Goal: Information Seeking & Learning: Ask a question

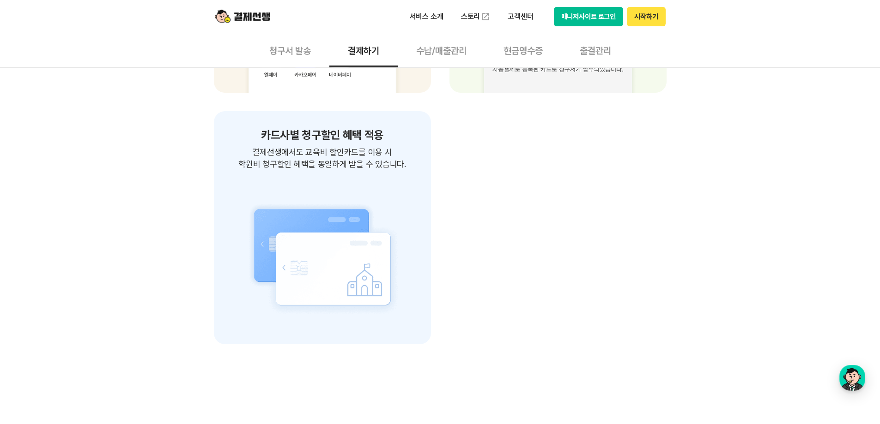
scroll to position [1570, 0]
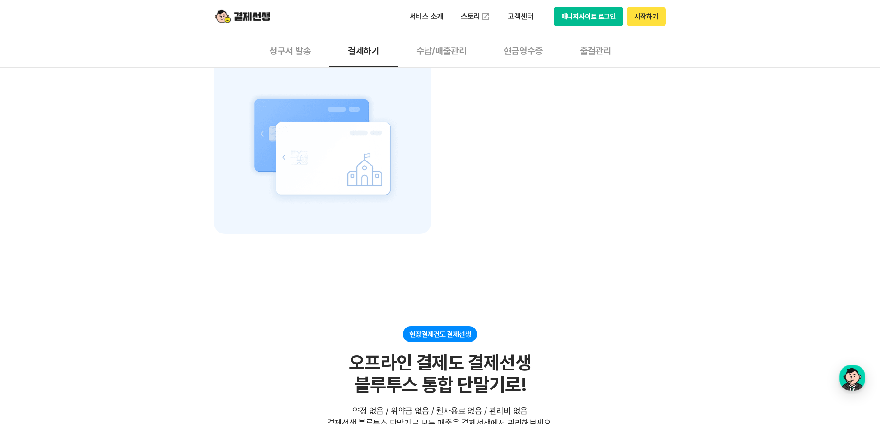
click at [461, 49] on button "수납/매출관리" at bounding box center [441, 50] width 87 height 34
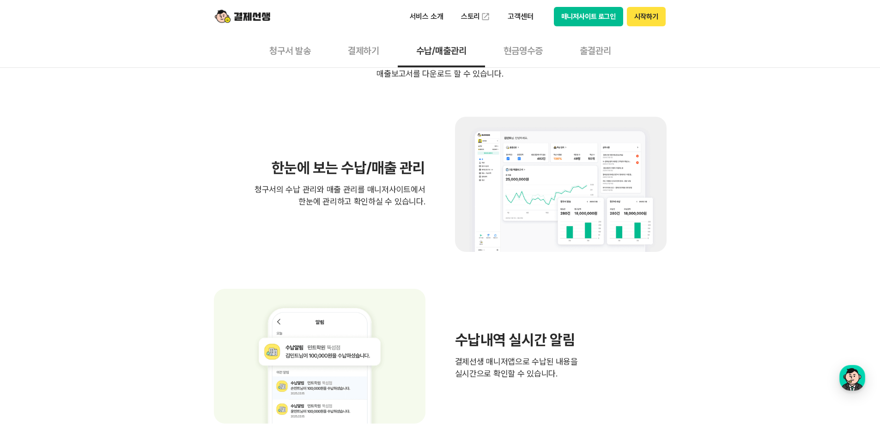
scroll to position [277, 0]
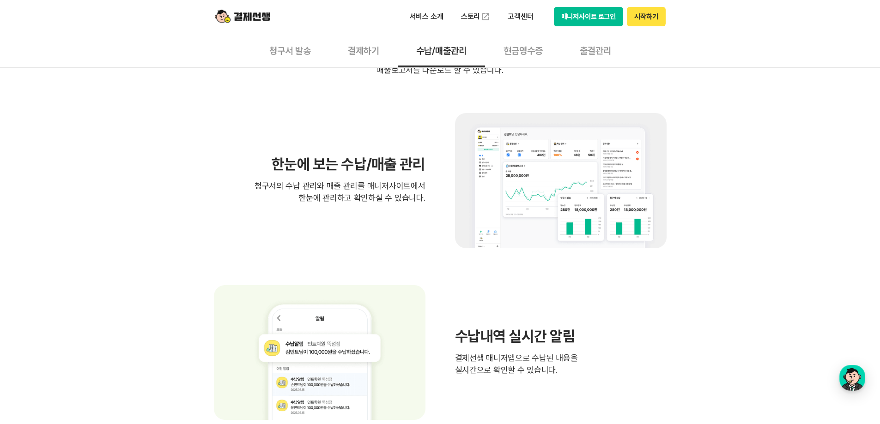
click at [295, 54] on button "청구서 발송" at bounding box center [290, 50] width 79 height 34
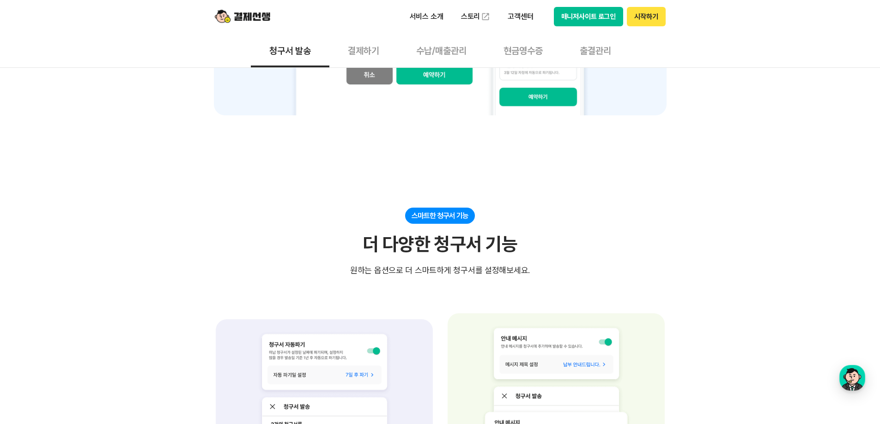
scroll to position [1432, 0]
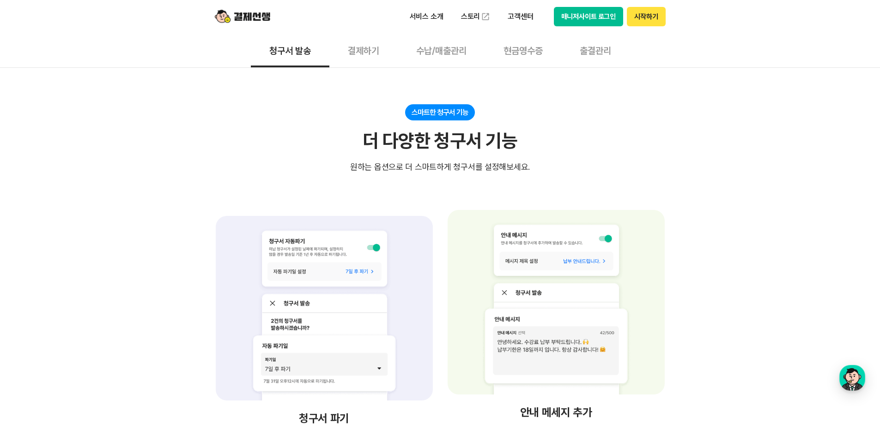
click at [435, 55] on button "수납/매출관리" at bounding box center [441, 50] width 87 height 34
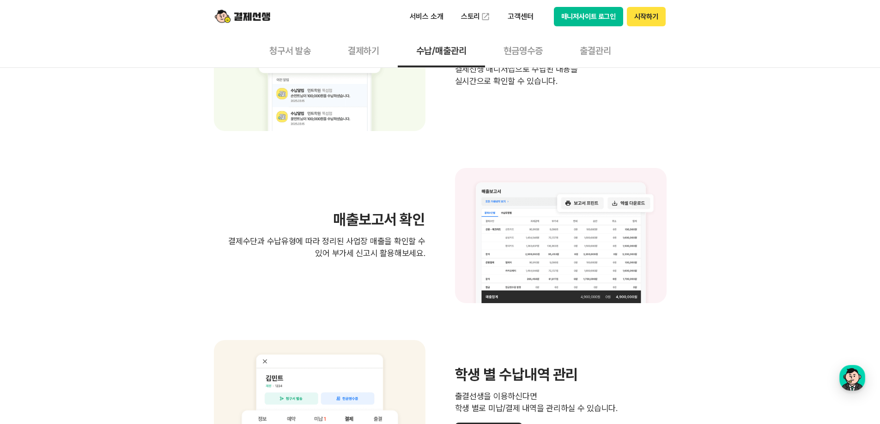
scroll to position [693, 0]
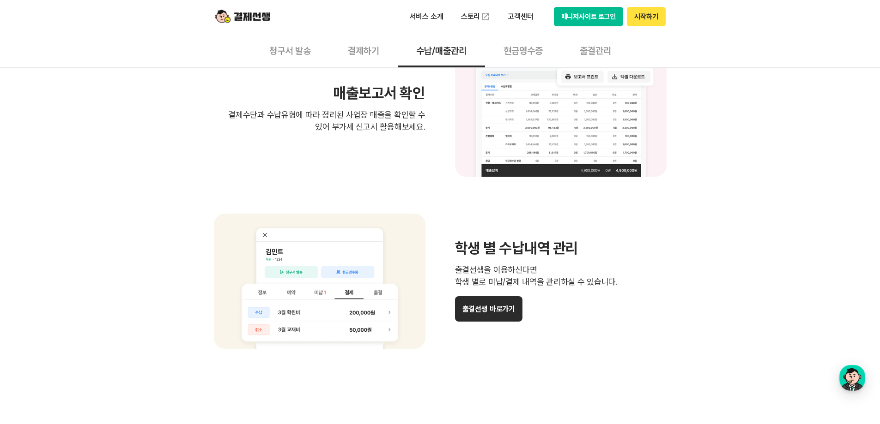
click at [537, 55] on button "현금영수증" at bounding box center [523, 50] width 76 height 34
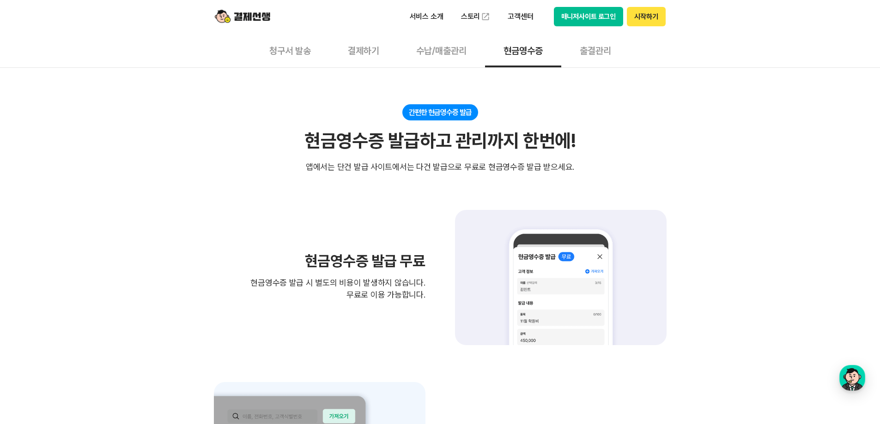
scroll to position [46, 0]
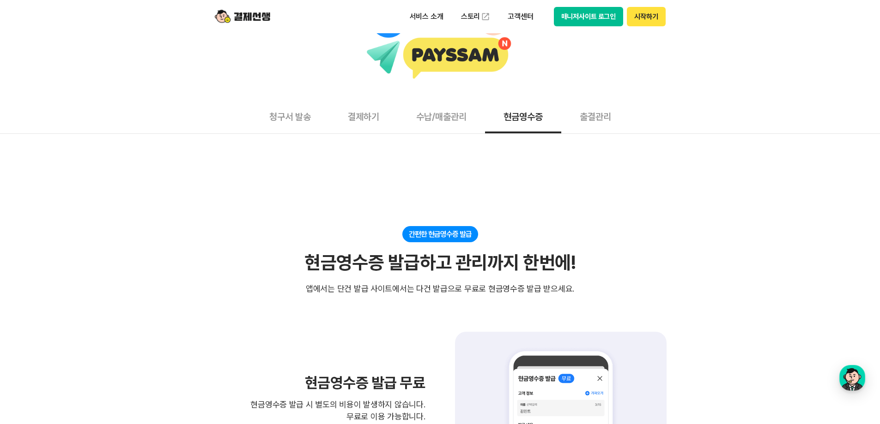
click at [590, 111] on button "출결관리" at bounding box center [595, 116] width 68 height 34
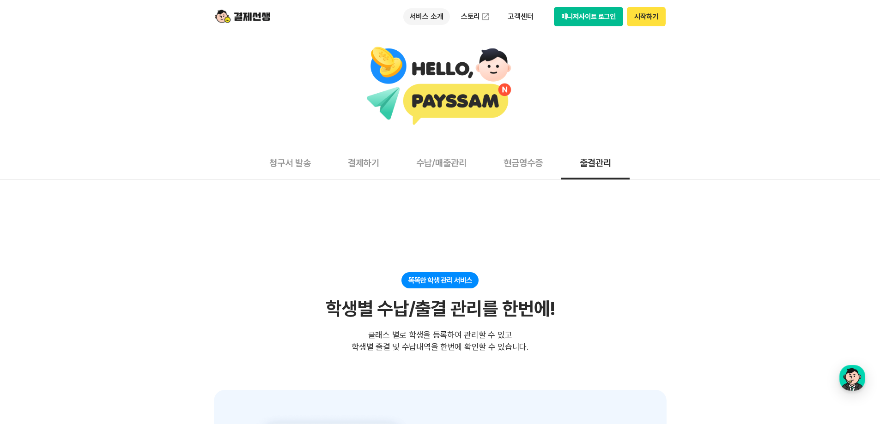
click at [445, 11] on p "서비스 소개" at bounding box center [426, 16] width 47 height 17
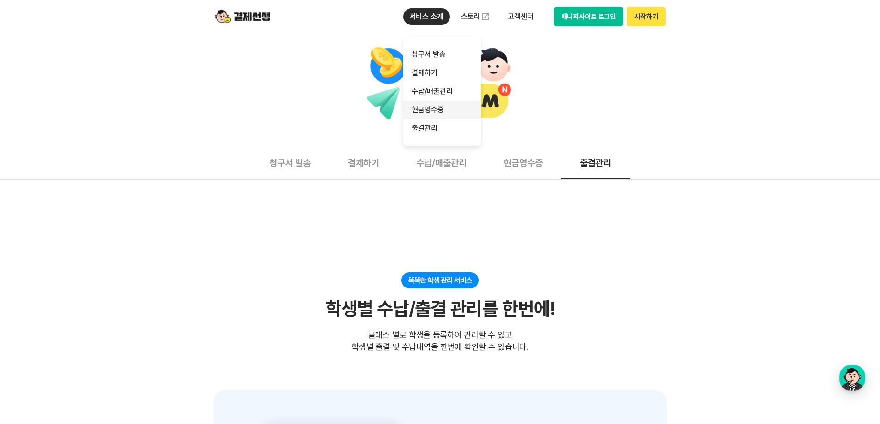
click at [455, 101] on link "현금영수증" at bounding box center [442, 110] width 78 height 18
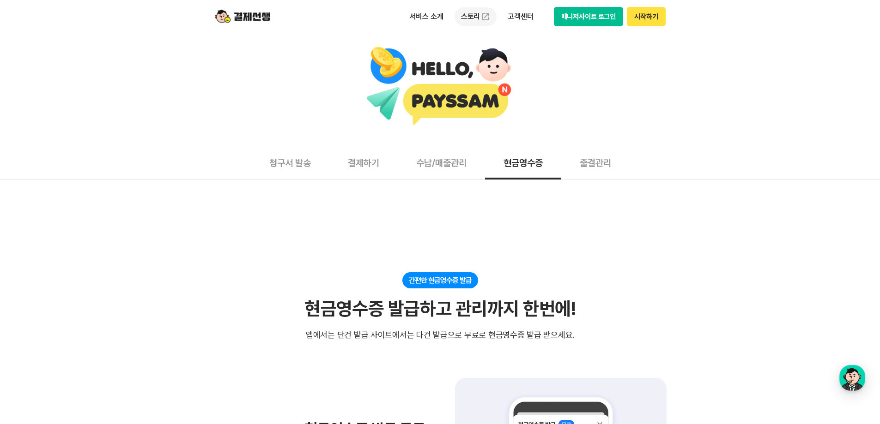
click at [490, 16] on img at bounding box center [485, 16] width 9 height 9
click at [527, 13] on p "고객센터" at bounding box center [520, 16] width 38 height 17
click at [553, 76] on img at bounding box center [549, 73] width 9 height 9
click at [524, 20] on p "고객센터" at bounding box center [520, 16] width 38 height 17
click at [527, 48] on link "자주 묻는 질문" at bounding box center [540, 54] width 78 height 18
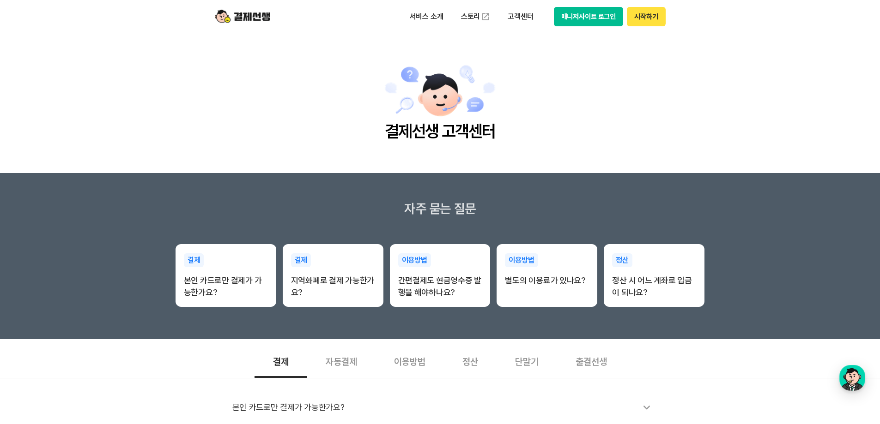
click at [663, 21] on button "시작하기" at bounding box center [646, 16] width 38 height 19
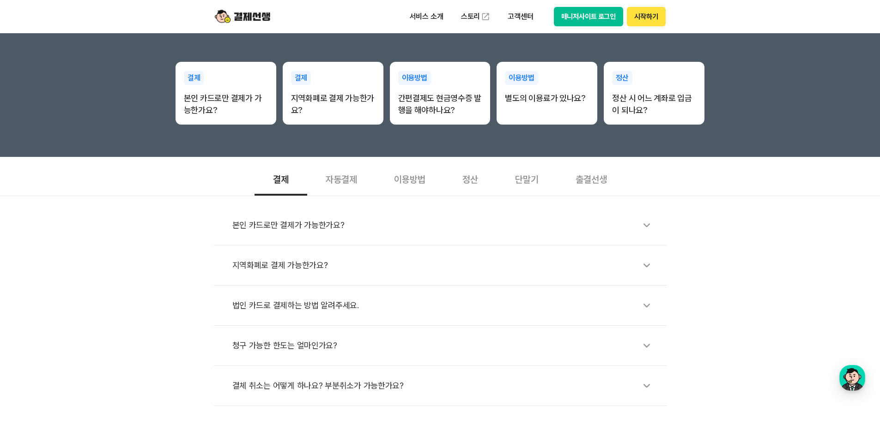
scroll to position [185, 0]
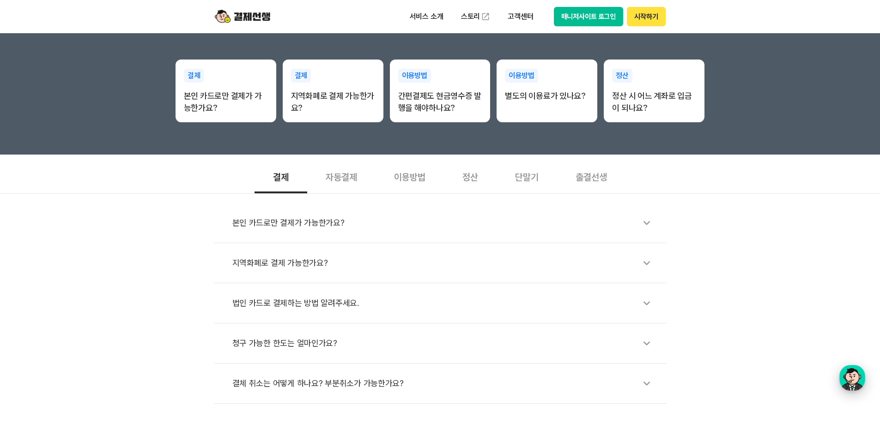
click at [844, 375] on div "button" at bounding box center [852, 378] width 26 height 26
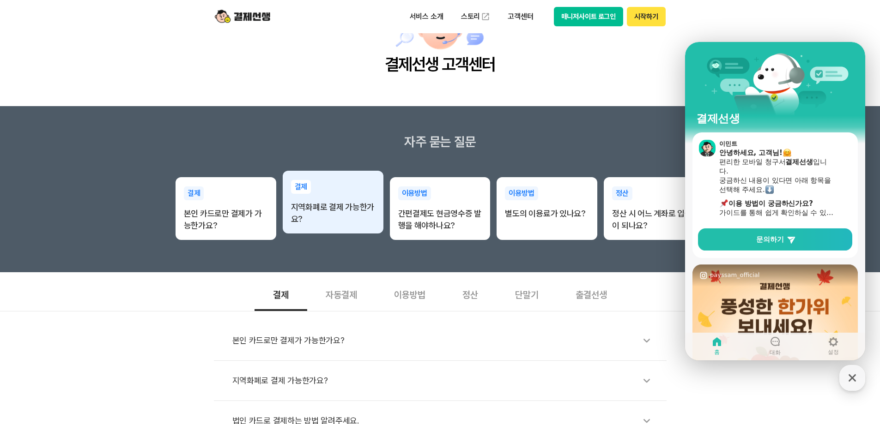
scroll to position [0, 0]
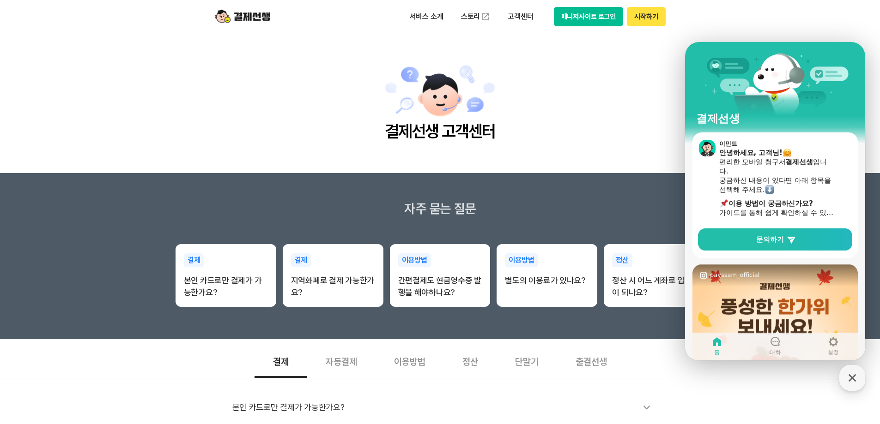
click at [600, 12] on button "매니저사이트 로그인" at bounding box center [589, 16] width 70 height 19
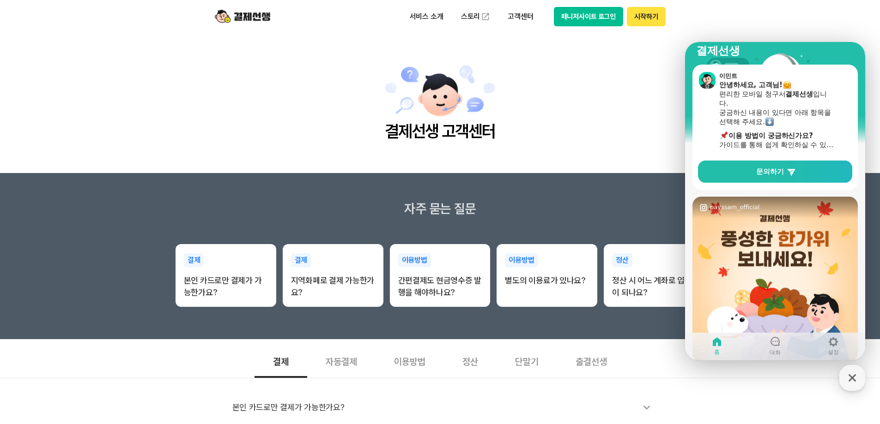
scroll to position [158, 0]
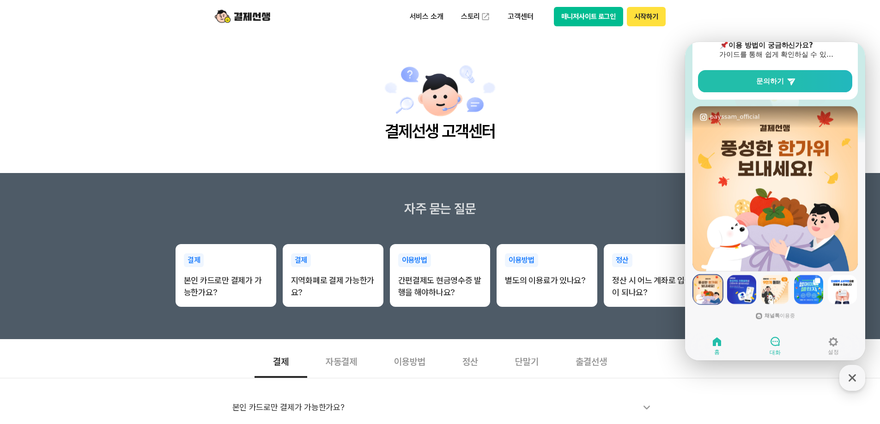
click at [780, 354] on span "대화" at bounding box center [775, 352] width 11 height 7
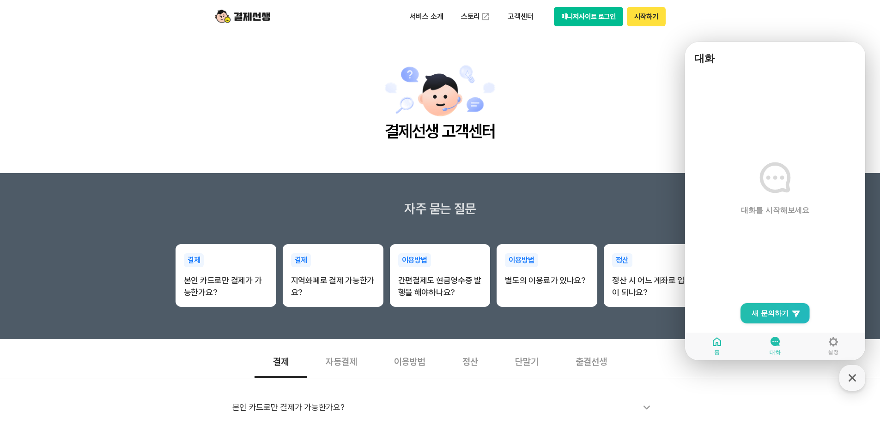
click at [737, 347] on link "홈" at bounding box center [717, 346] width 58 height 23
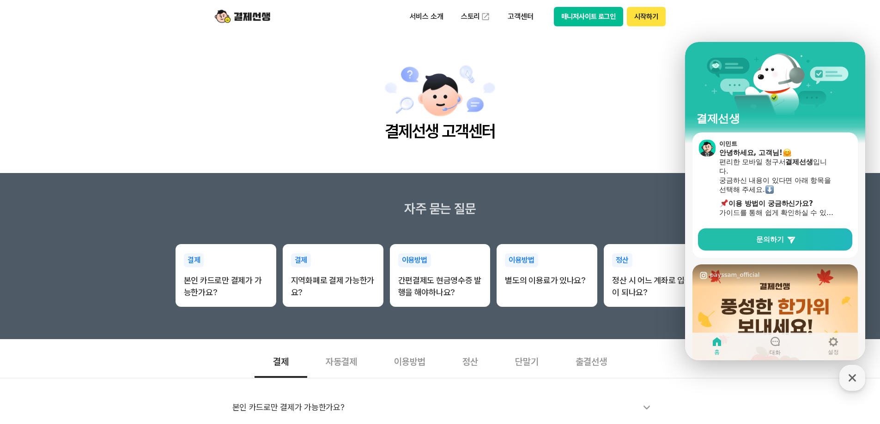
click at [841, 380] on div "button" at bounding box center [852, 378] width 26 height 26
